Goal: Task Accomplishment & Management: Manage account settings

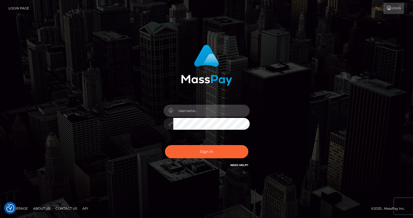
click at [204, 113] on input "text" at bounding box center [211, 111] width 76 height 12
type input "tatyanafansly1"
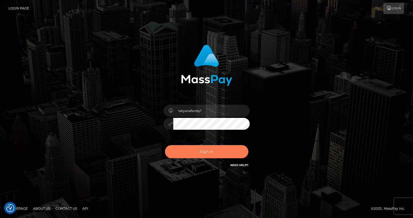
click at [203, 156] on button "Sign in" at bounding box center [206, 151] width 83 height 13
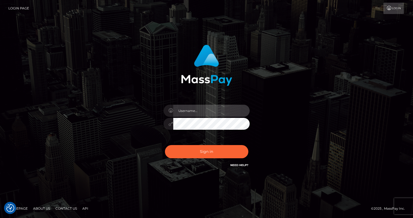
click at [215, 113] on input "text" at bounding box center [211, 111] width 76 height 12
type input "tatyanafansly1"
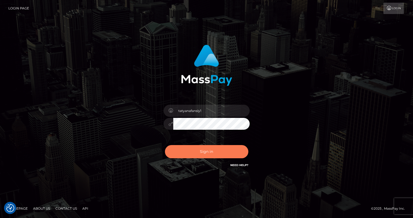
click at [212, 155] on button "Sign in" at bounding box center [206, 151] width 83 height 13
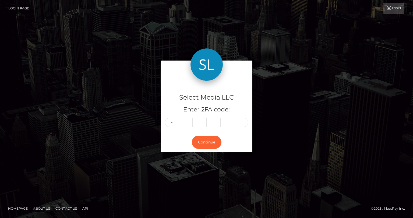
type input "8"
type input "3"
type input "4"
type input "9"
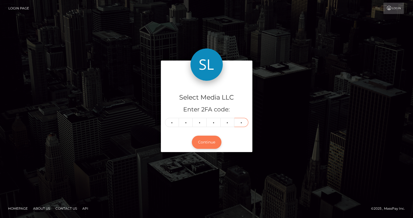
type input "9"
click at [205, 147] on button "Continue" at bounding box center [207, 142] width 30 height 13
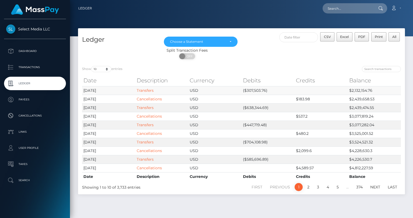
click at [364, 91] on td "$2,132,154.76" at bounding box center [374, 90] width 53 height 9
copy td "2,132,154.76"
